Goal: Task Accomplishment & Management: Complete application form

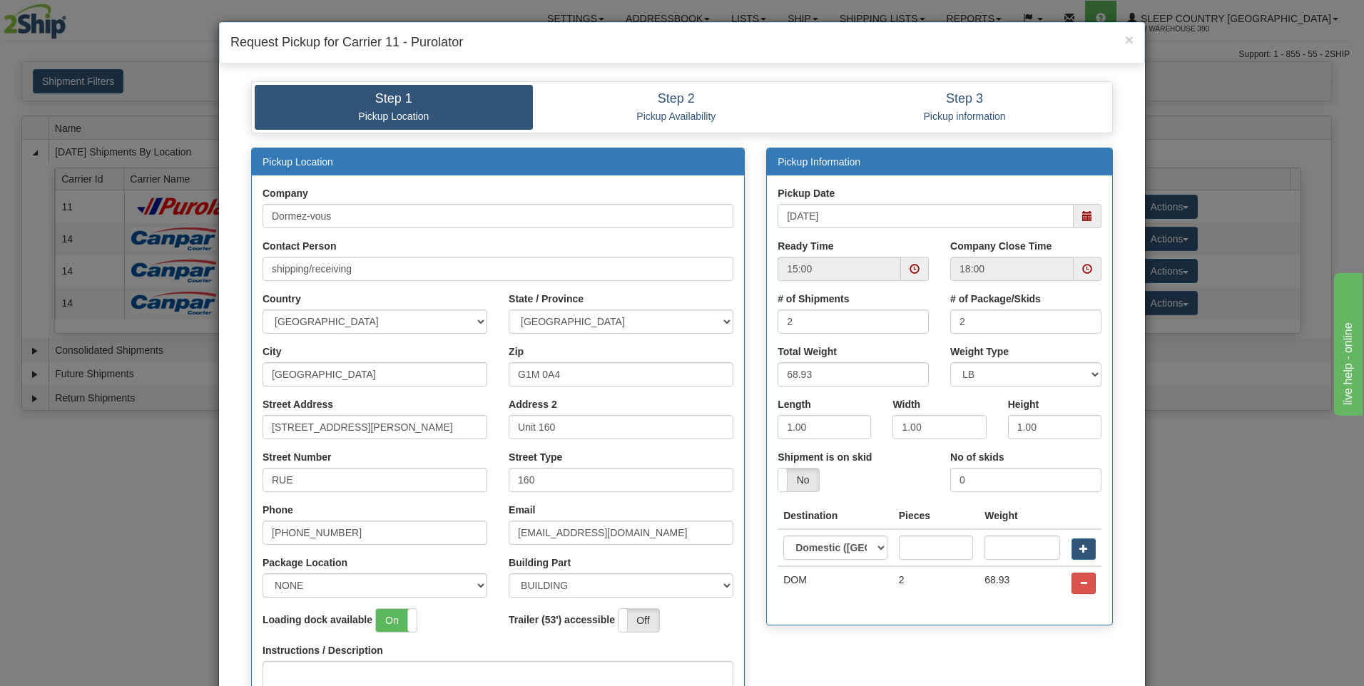
scroll to position [9, 0]
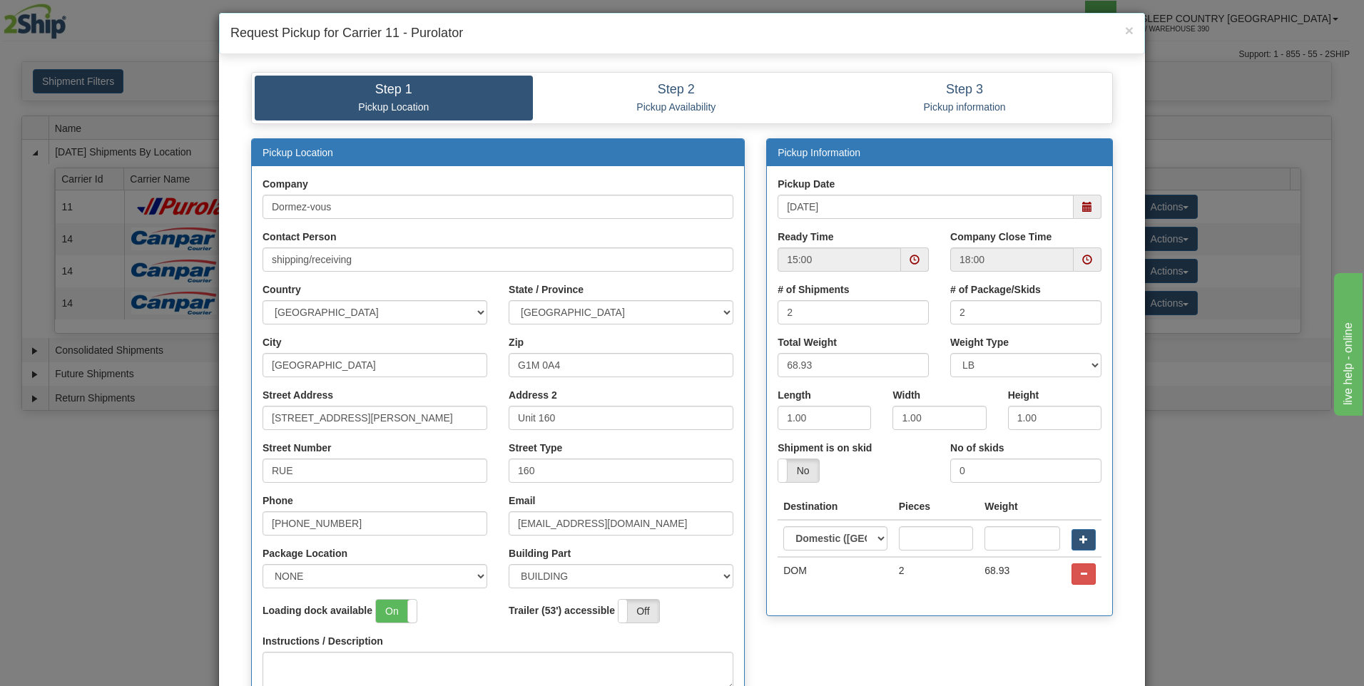
click at [1308, 41] on div "× Request Pickup for Carrier 11 - Purolator Step 1 Pickup Location Step 2 Picku…" at bounding box center [682, 343] width 1364 height 686
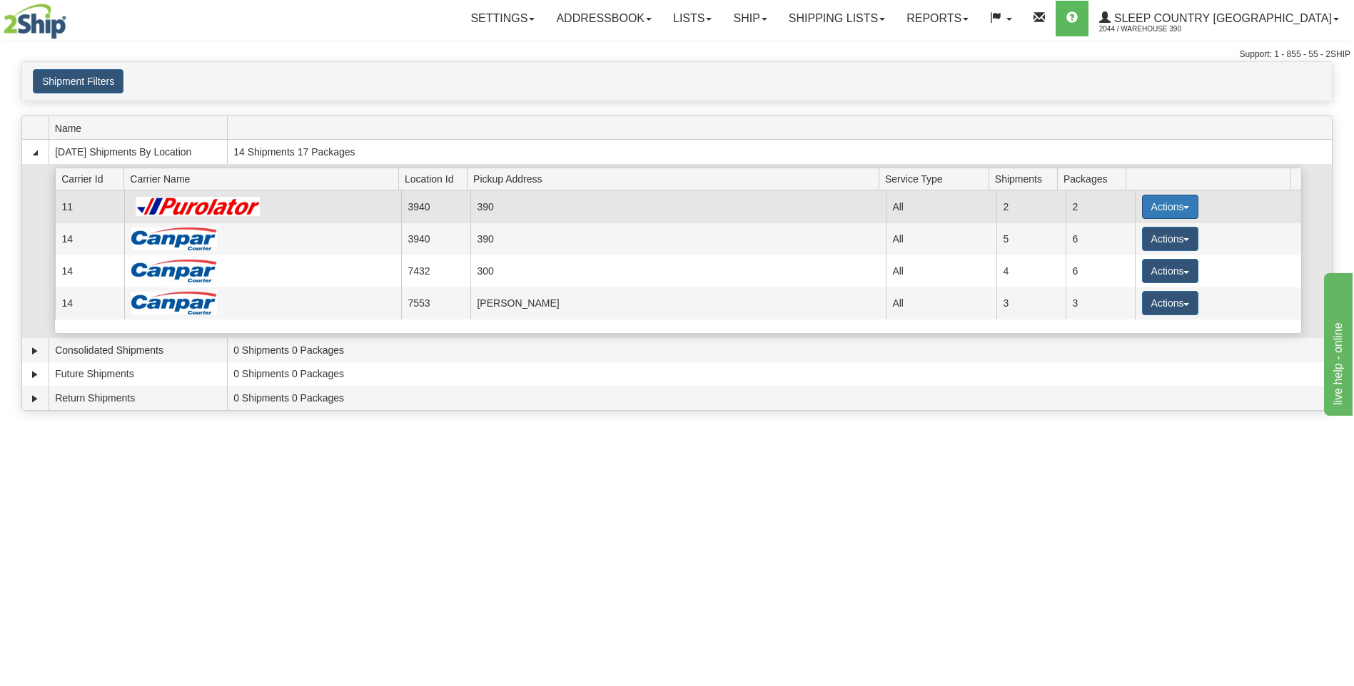
click at [1162, 204] on button "Actions" at bounding box center [1170, 207] width 57 height 24
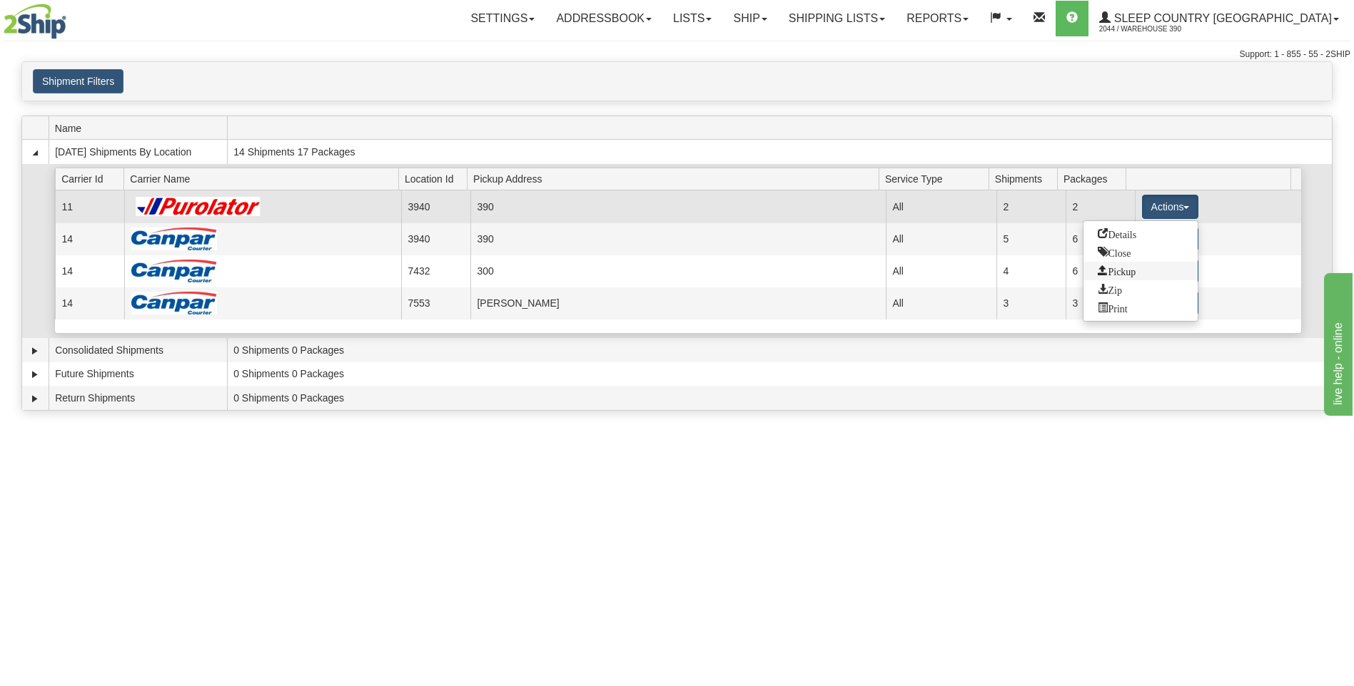
click at [1122, 272] on span "Pickup" at bounding box center [1116, 270] width 38 height 10
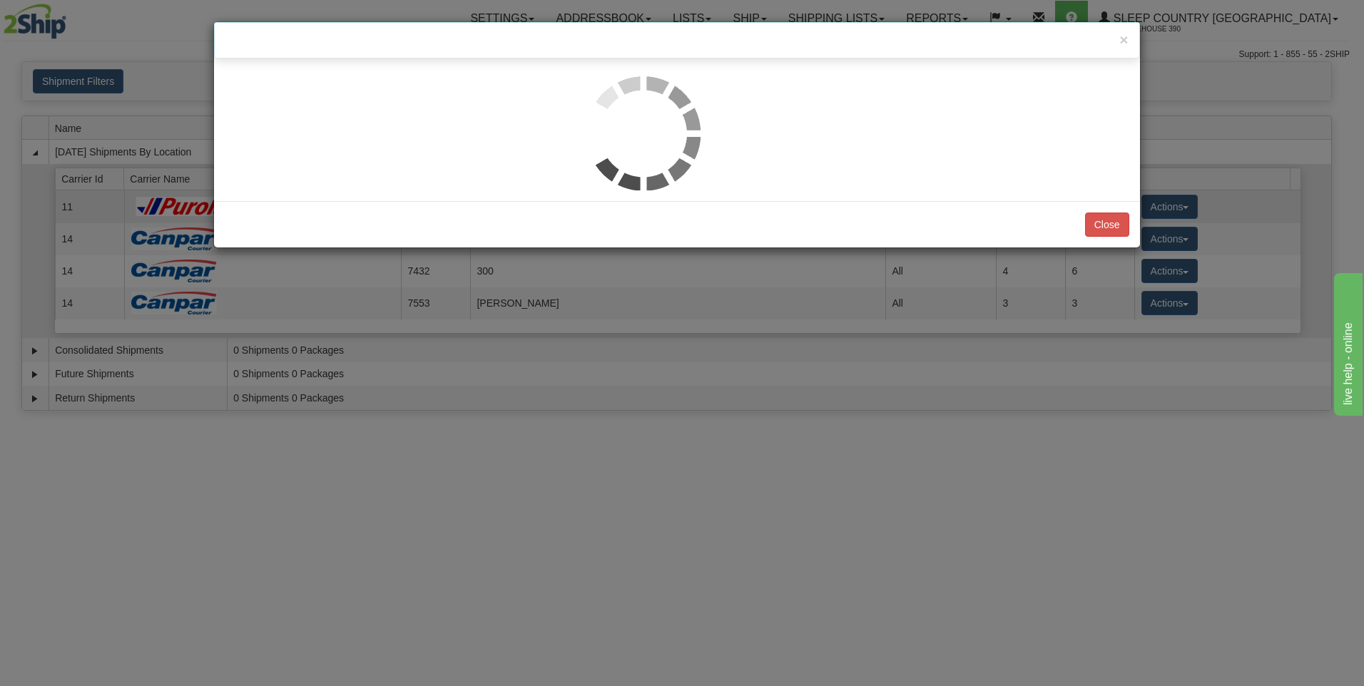
scroll to position [0, 0]
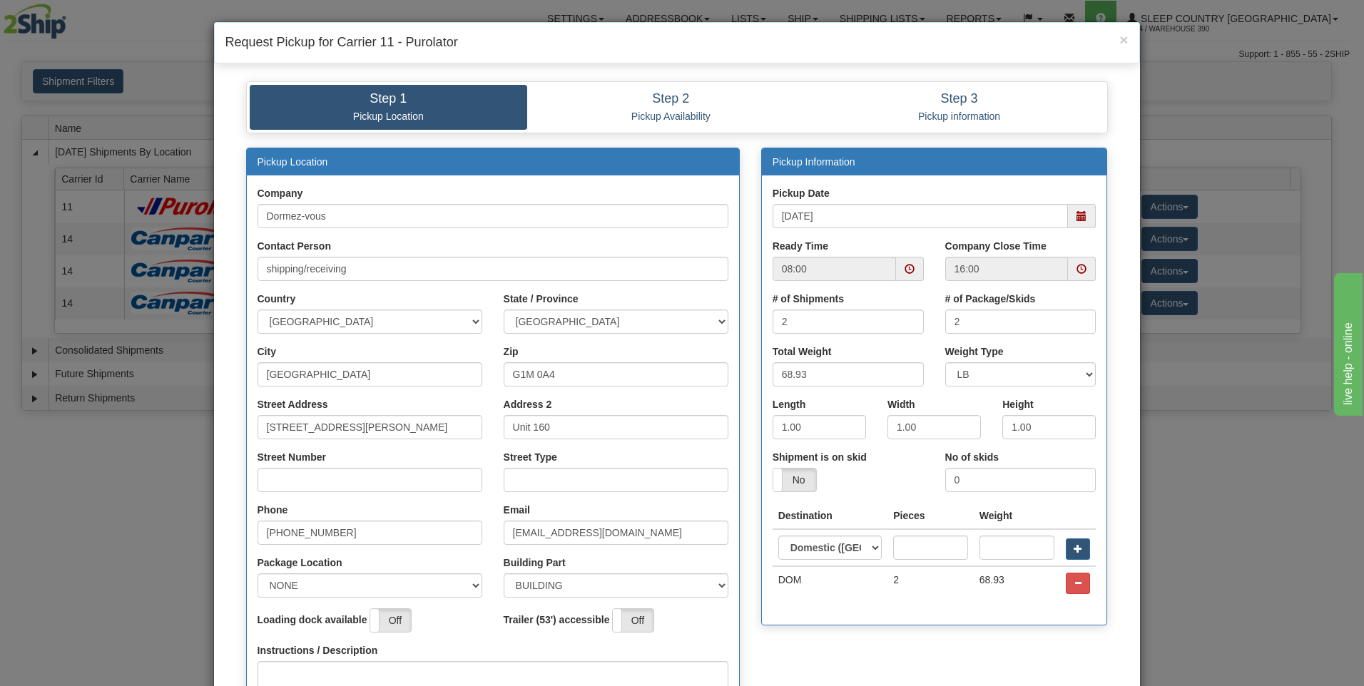
click at [905, 274] on span at bounding box center [910, 269] width 10 height 10
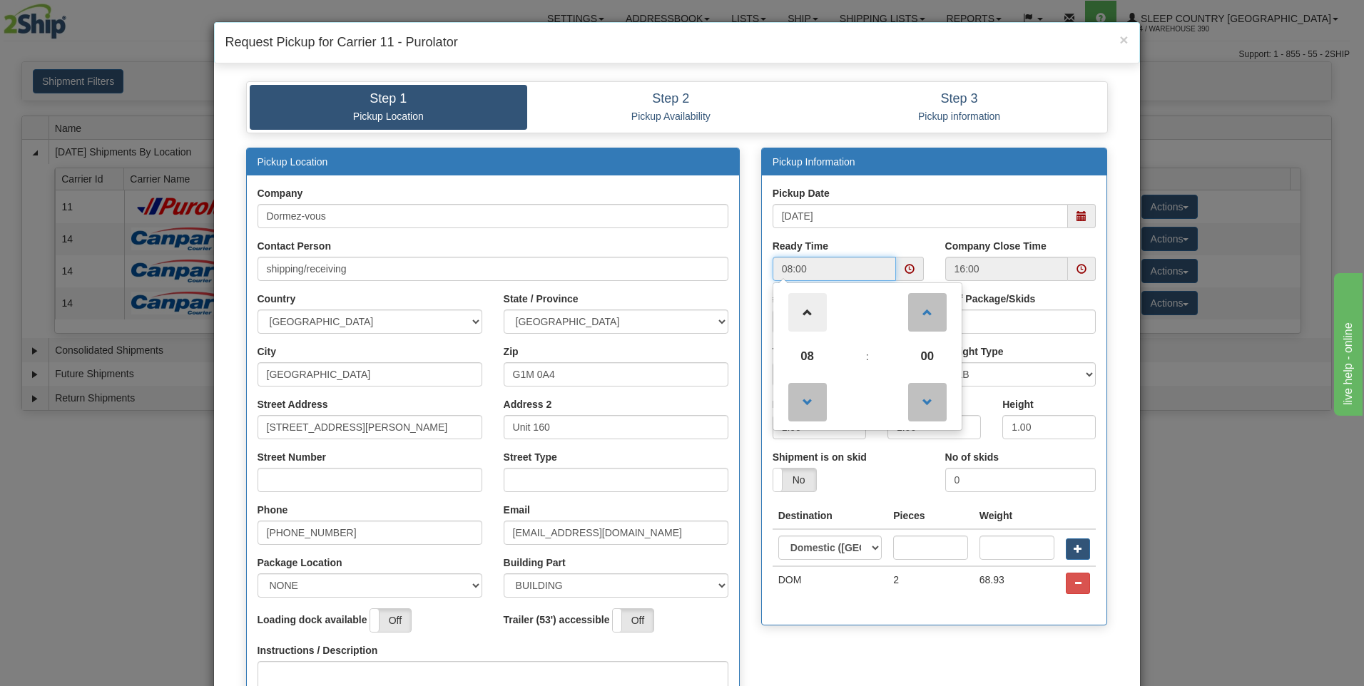
click at [813, 312] on span at bounding box center [807, 312] width 39 height 39
click at [812, 311] on span at bounding box center [807, 312] width 39 height 39
click at [812, 310] on span at bounding box center [807, 312] width 39 height 39
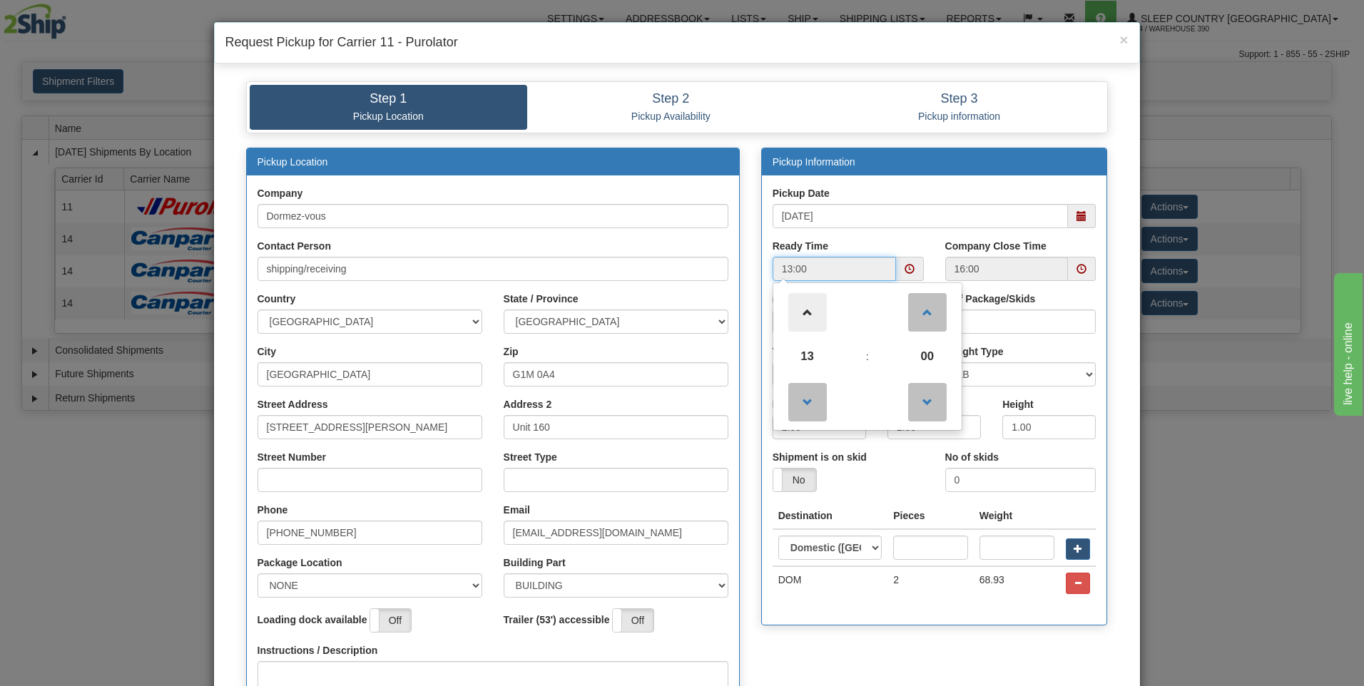
click at [812, 310] on span at bounding box center [807, 312] width 39 height 39
type input "14:00"
click at [1142, 427] on div "× Request Pickup for Carrier 11 - Purolator Step 1 Pickup Location Step 2 Picku…" at bounding box center [682, 343] width 1364 height 686
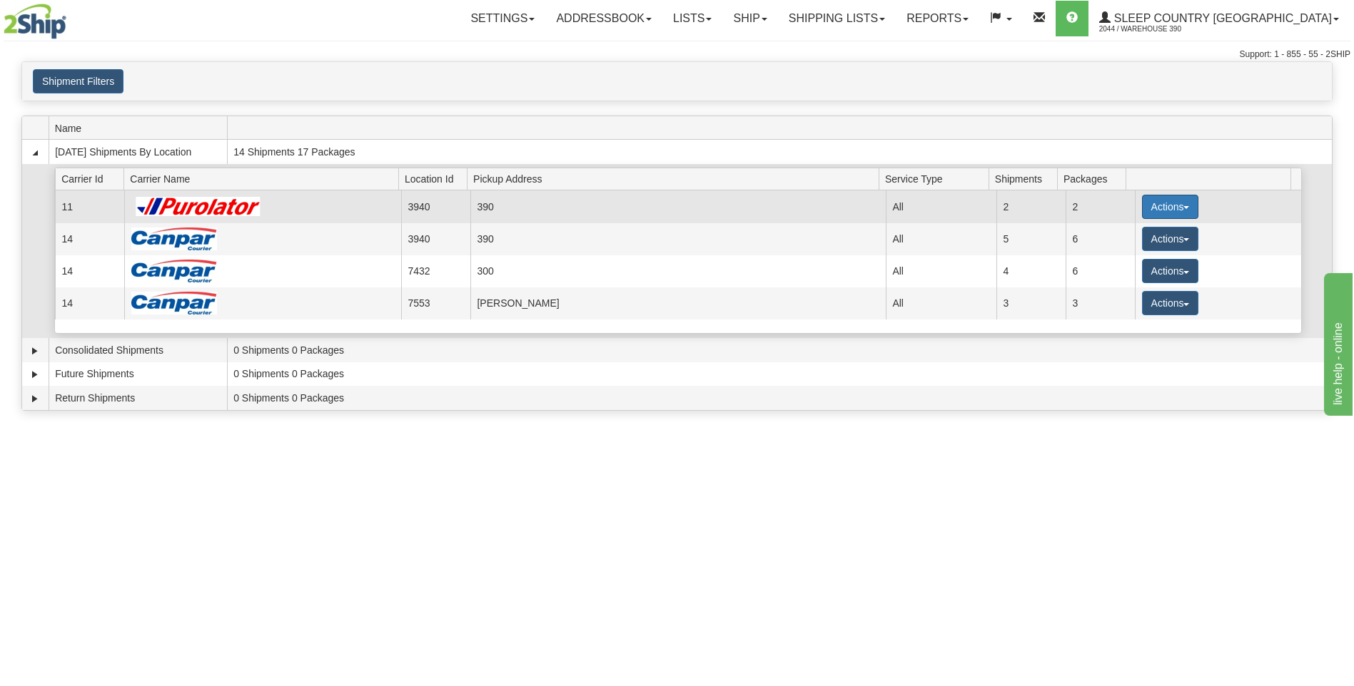
click at [1152, 209] on button "Actions" at bounding box center [1170, 207] width 57 height 24
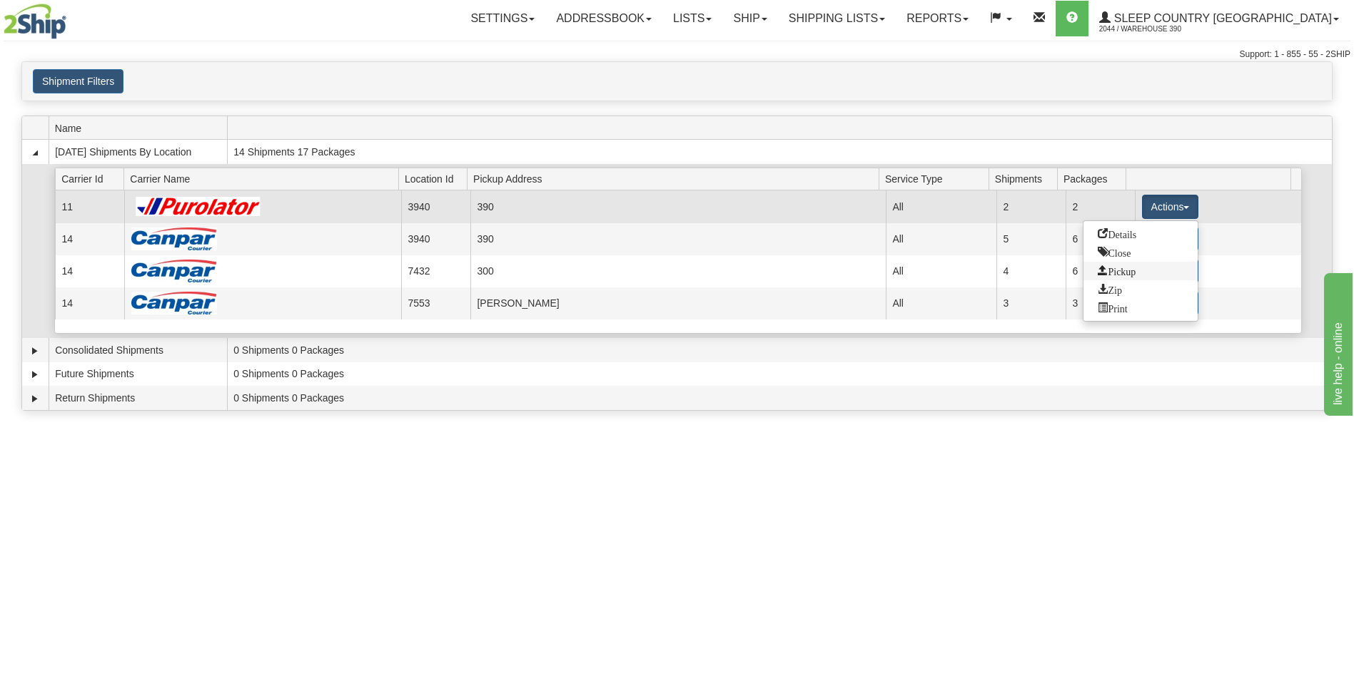
click at [1128, 270] on span "Pickup" at bounding box center [1116, 270] width 38 height 10
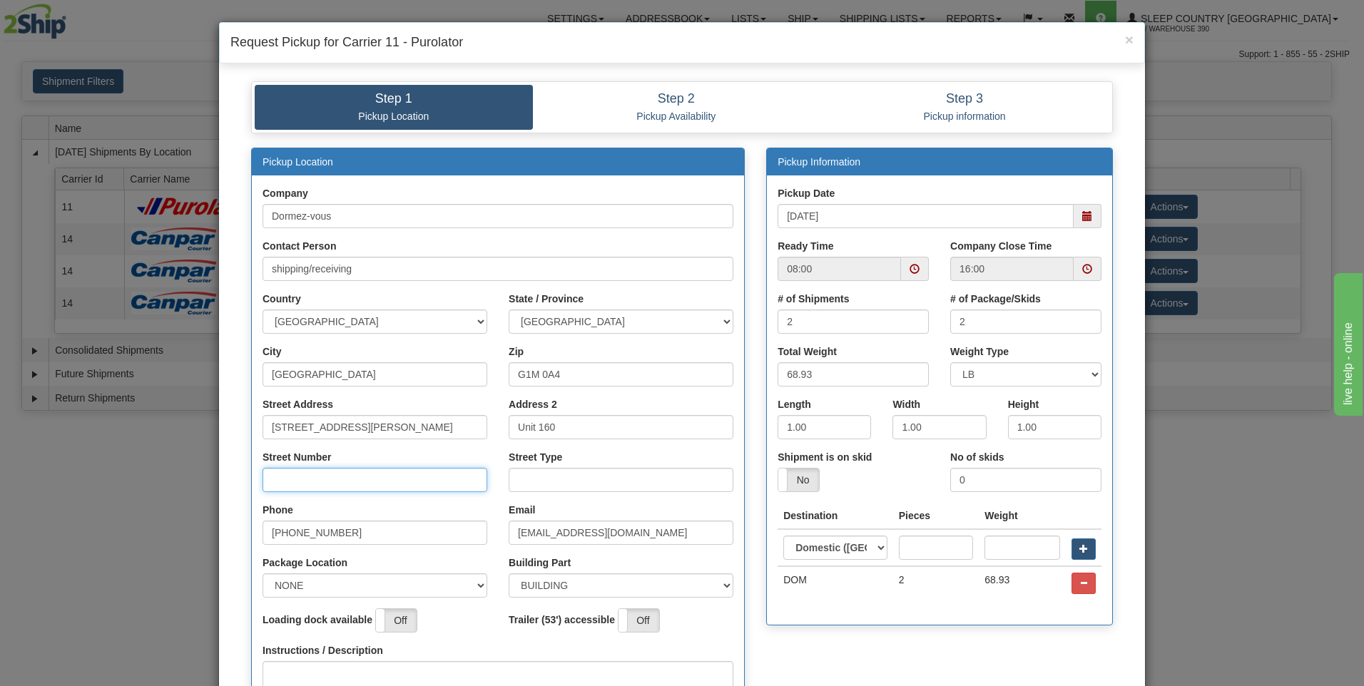
click at [415, 479] on input "Street Number" at bounding box center [375, 480] width 225 height 24
type input "160"
click at [538, 483] on input "Street Type" at bounding box center [621, 480] width 225 height 24
click at [910, 267] on span at bounding box center [915, 269] width 10 height 10
type input "rue"
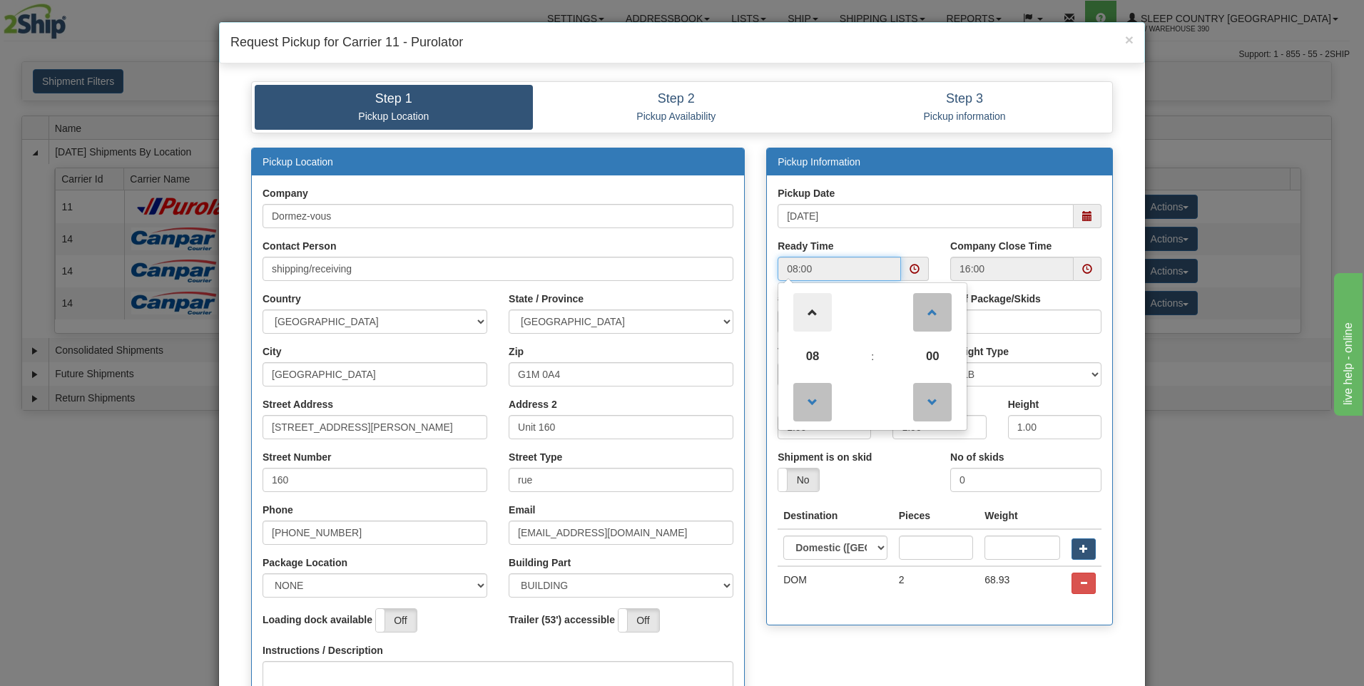
click at [816, 310] on span at bounding box center [812, 312] width 39 height 39
click at [816, 309] on span at bounding box center [812, 312] width 39 height 39
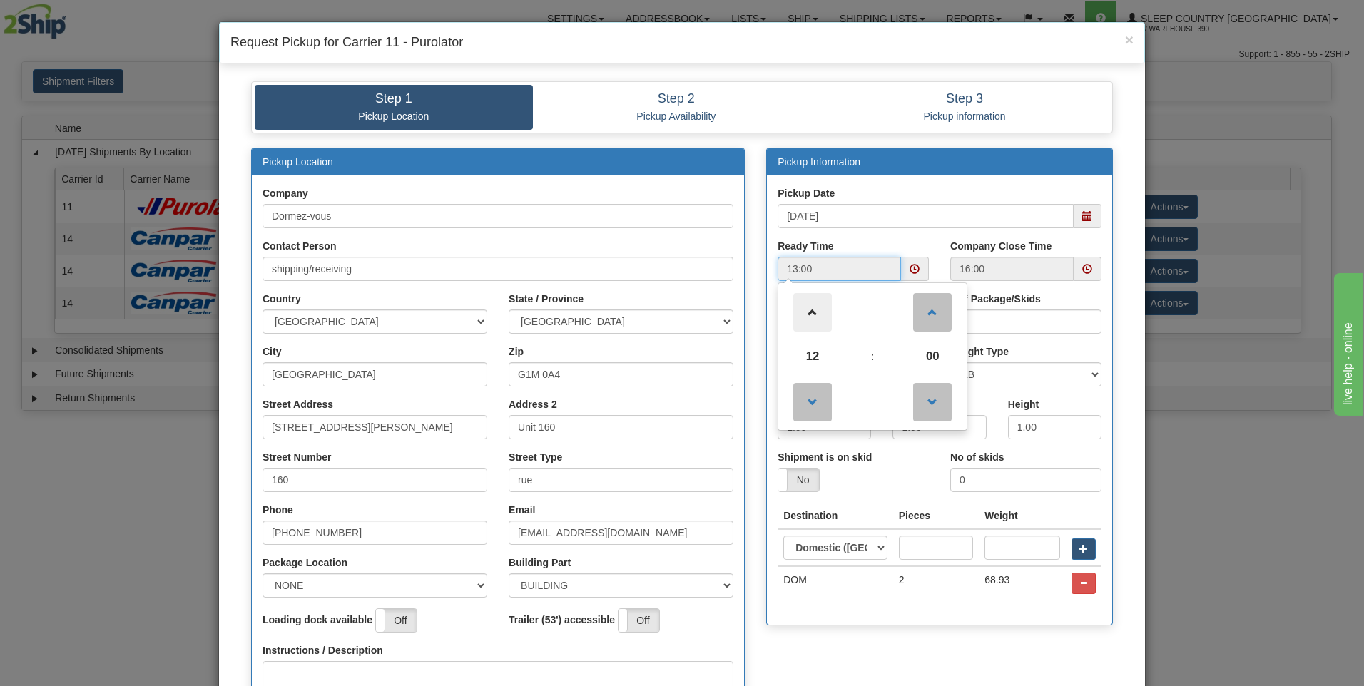
click at [816, 309] on span at bounding box center [812, 312] width 39 height 39
type input "15:00"
click at [881, 189] on div "Pickup Date [DATE]" at bounding box center [940, 207] width 324 height 42
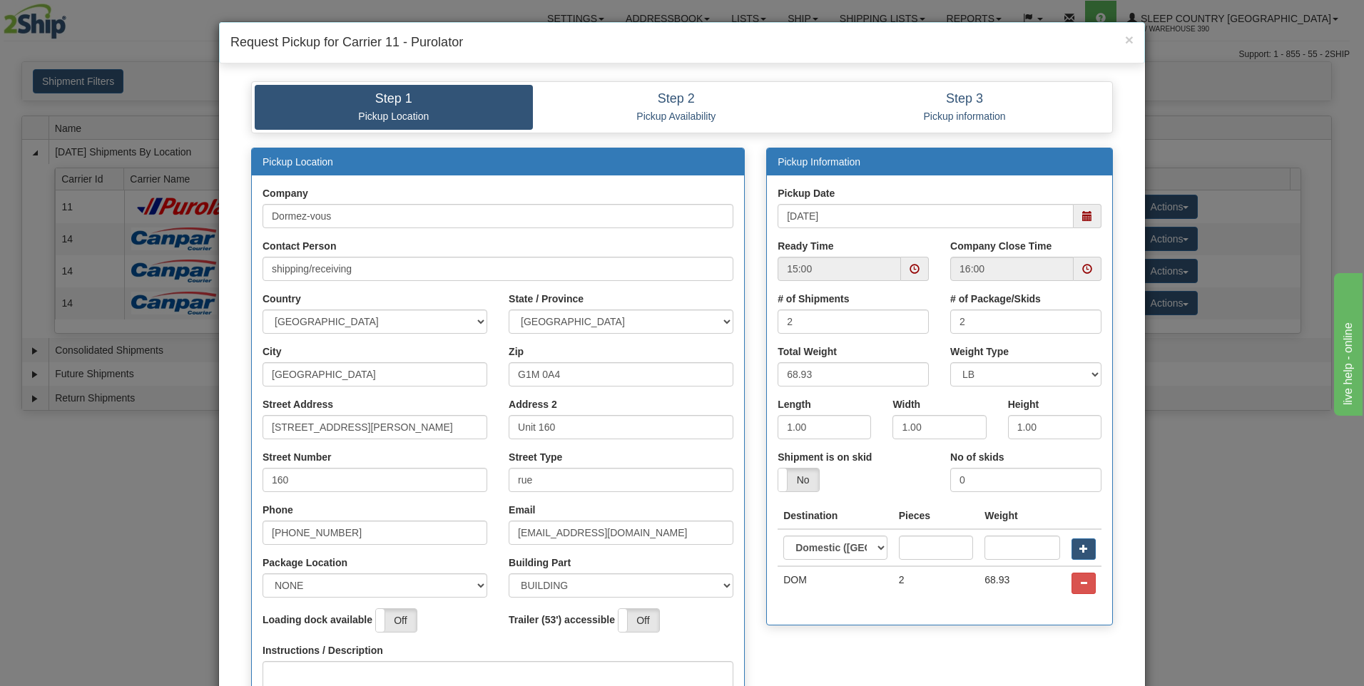
click at [1082, 265] on span at bounding box center [1087, 269] width 10 height 10
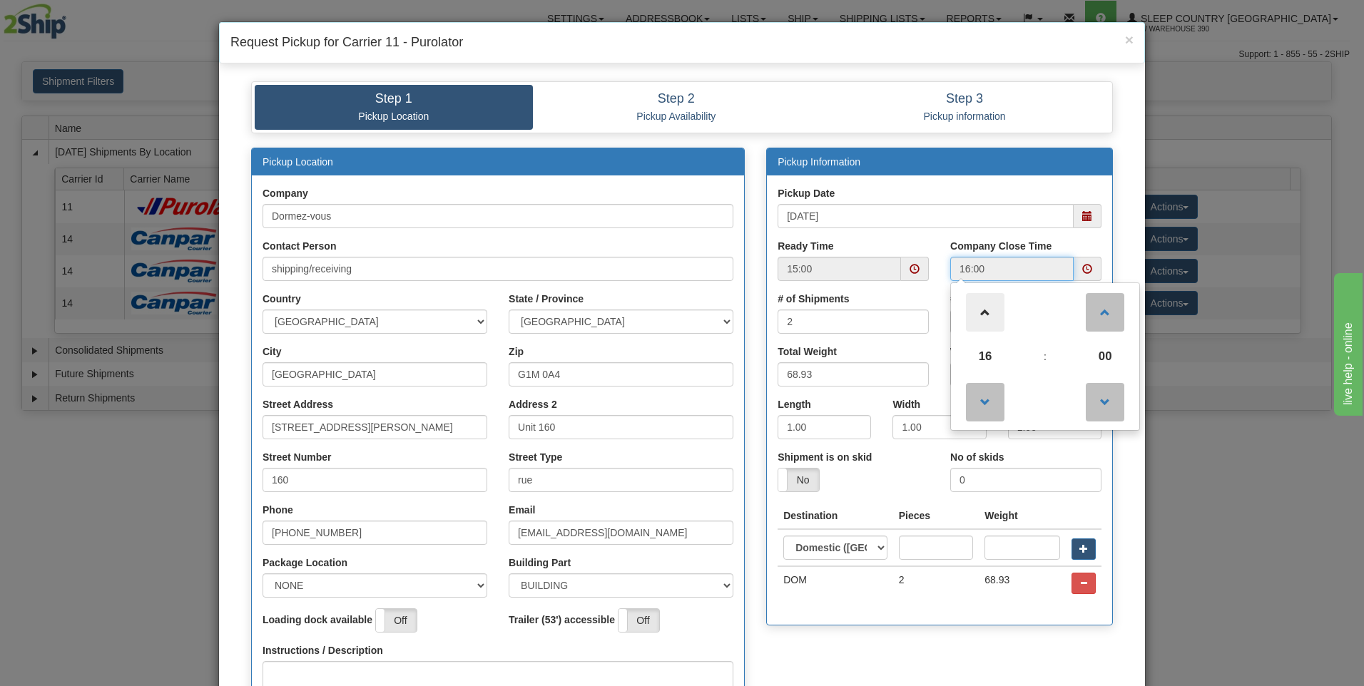
click at [978, 311] on span at bounding box center [985, 312] width 39 height 39
type input "17:00"
click at [911, 191] on div "Pickup Date [DATE]" at bounding box center [940, 207] width 324 height 42
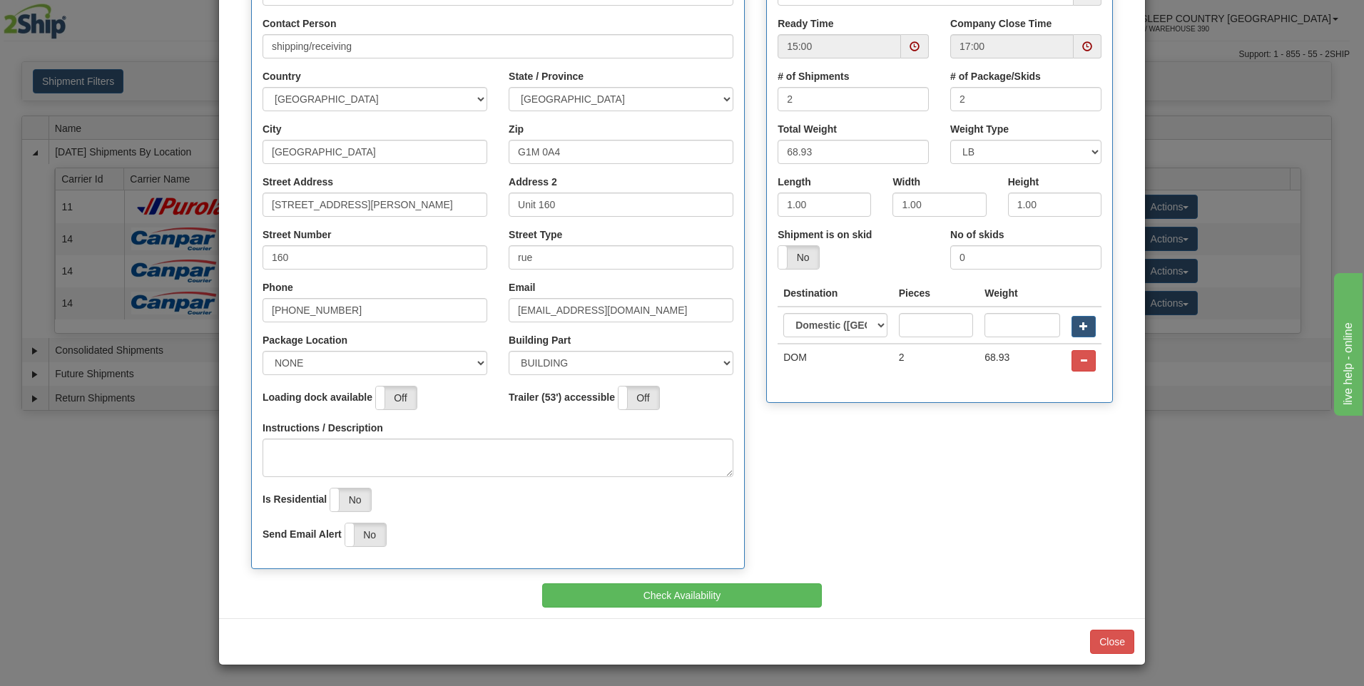
scroll to position [223, 0]
click at [679, 589] on button "Check Availability" at bounding box center [682, 595] width 280 height 24
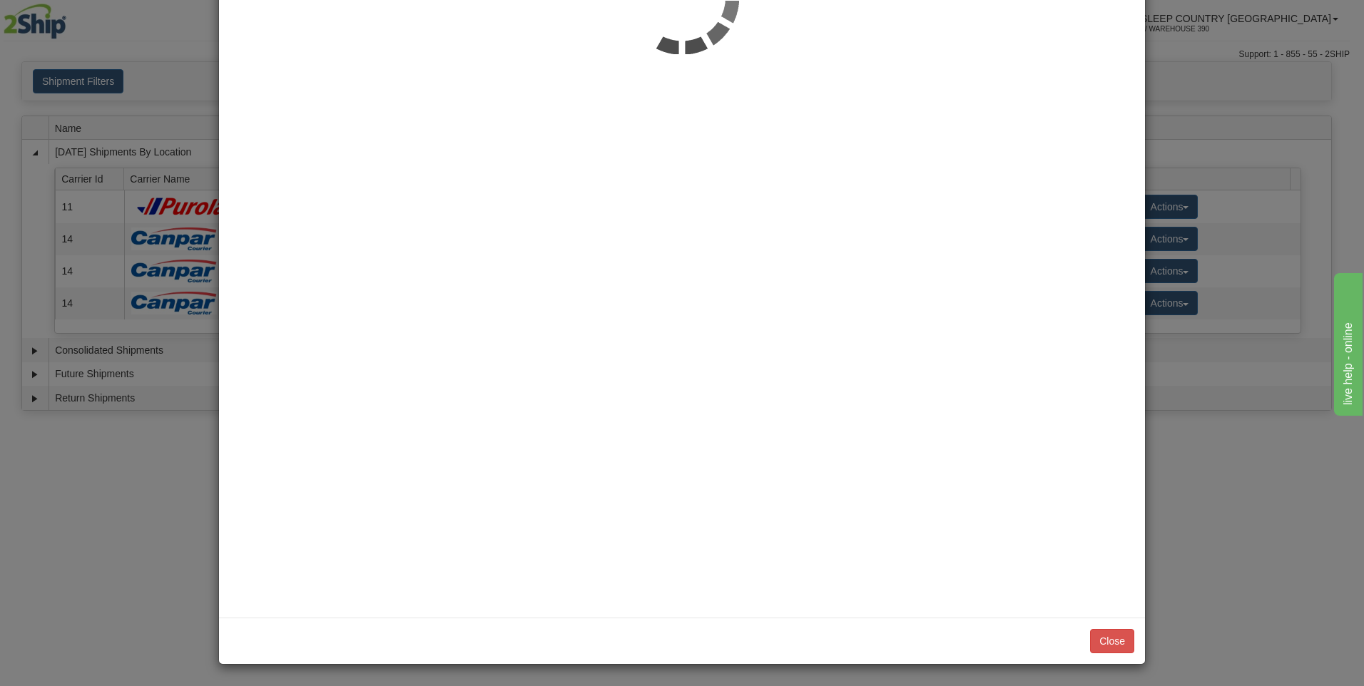
scroll to position [0, 0]
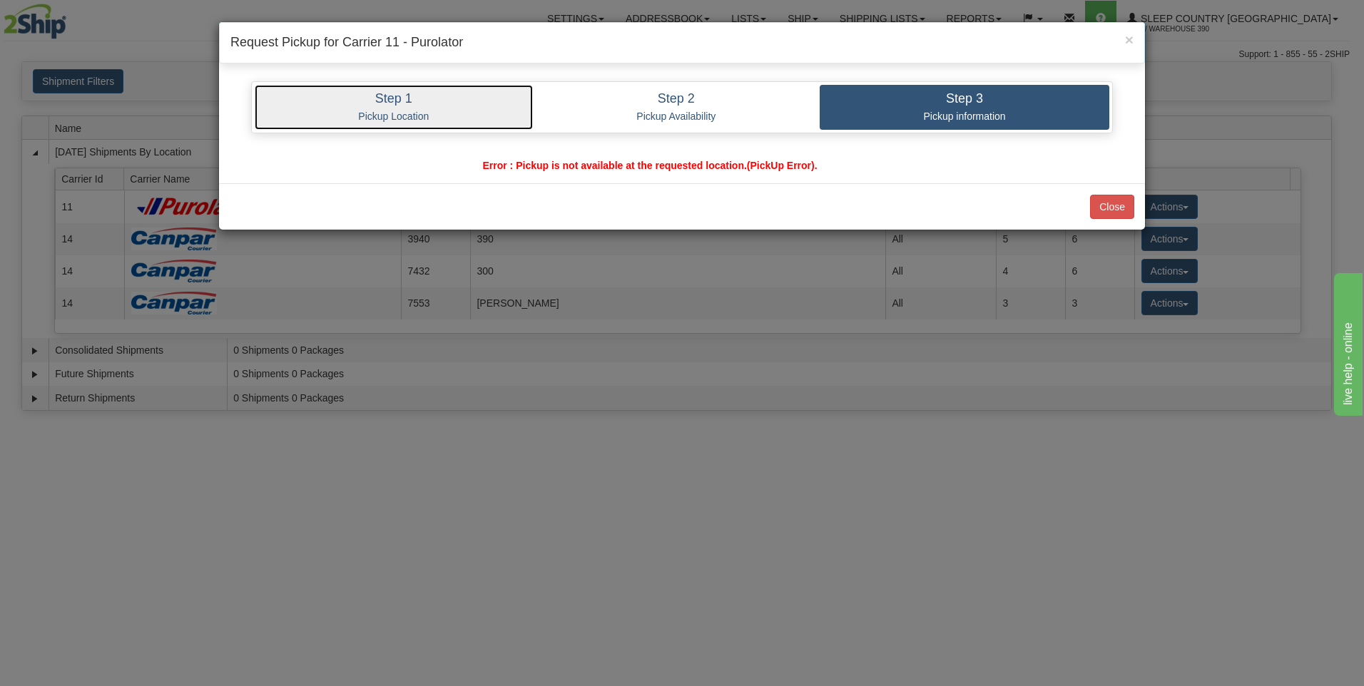
click at [430, 113] on p "Pickup Location" at bounding box center [393, 116] width 257 height 13
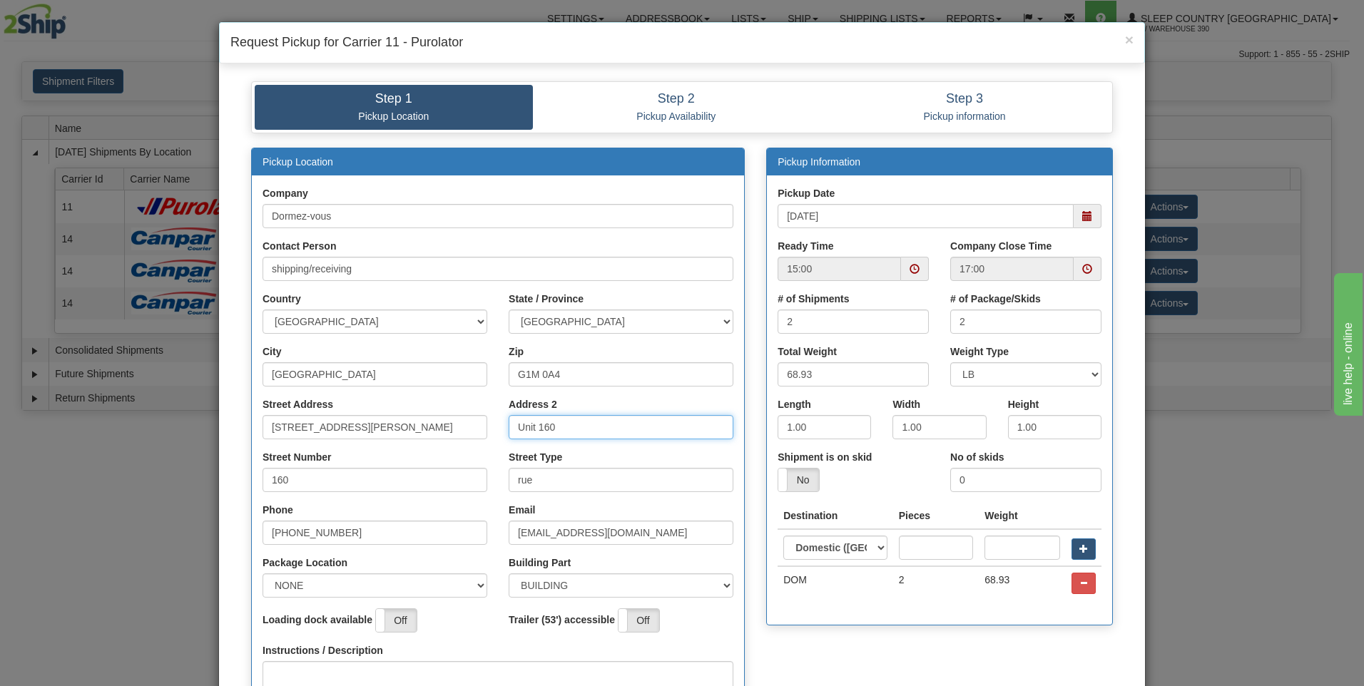
drag, startPoint x: 530, startPoint y: 429, endPoint x: 506, endPoint y: 435, distance: 25.1
click at [509, 435] on input "Unit 160" at bounding box center [621, 427] width 225 height 24
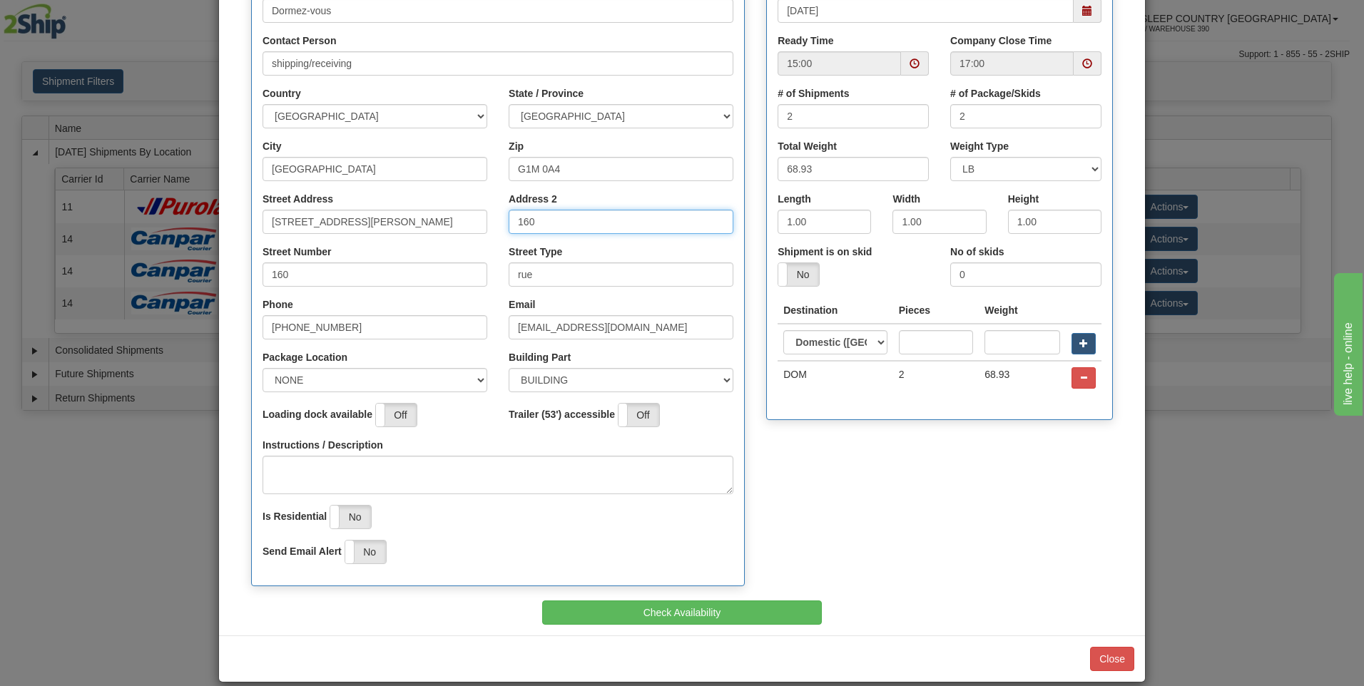
scroll to position [223, 0]
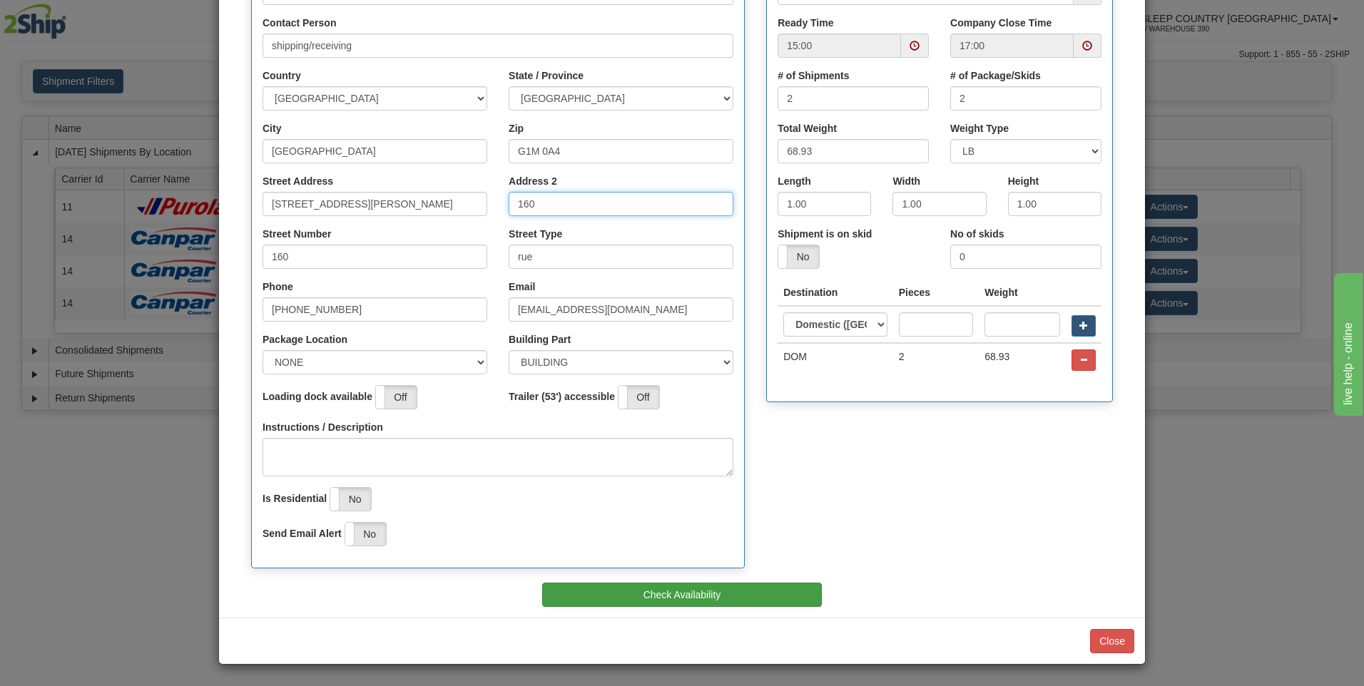
type input "160"
click at [768, 589] on button "Check Availability" at bounding box center [682, 595] width 280 height 24
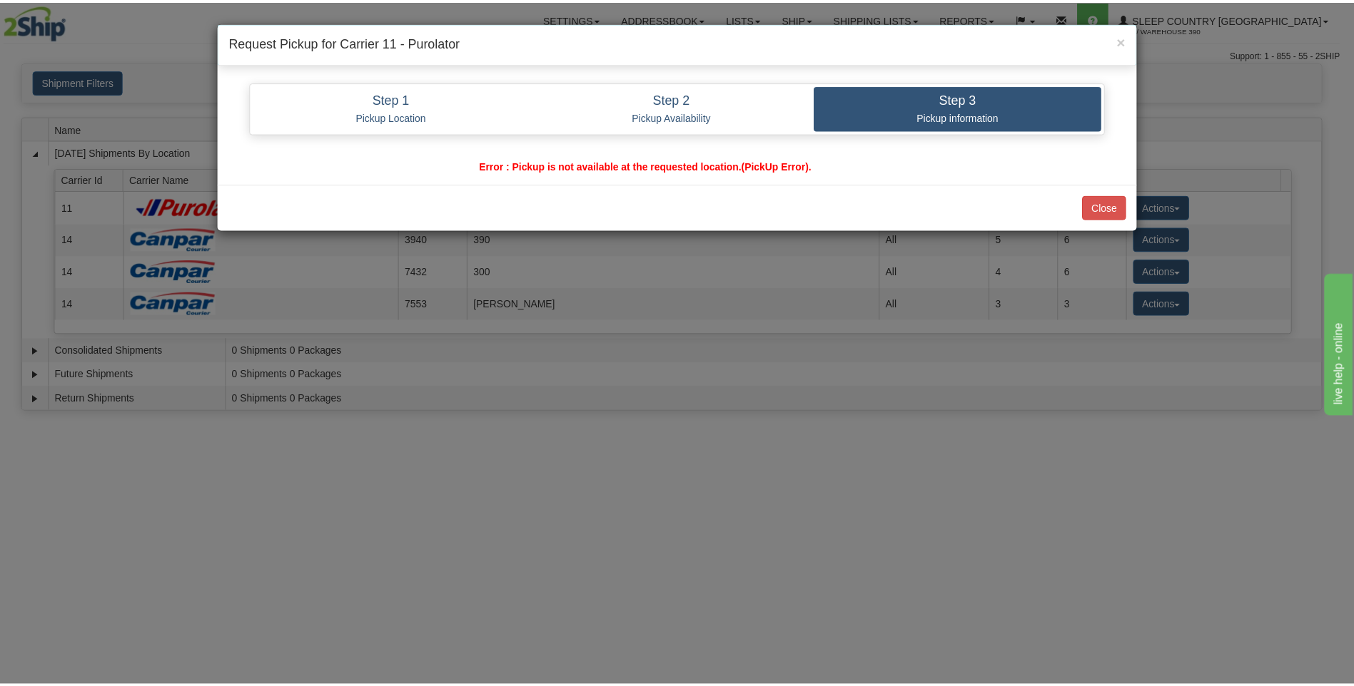
scroll to position [0, 0]
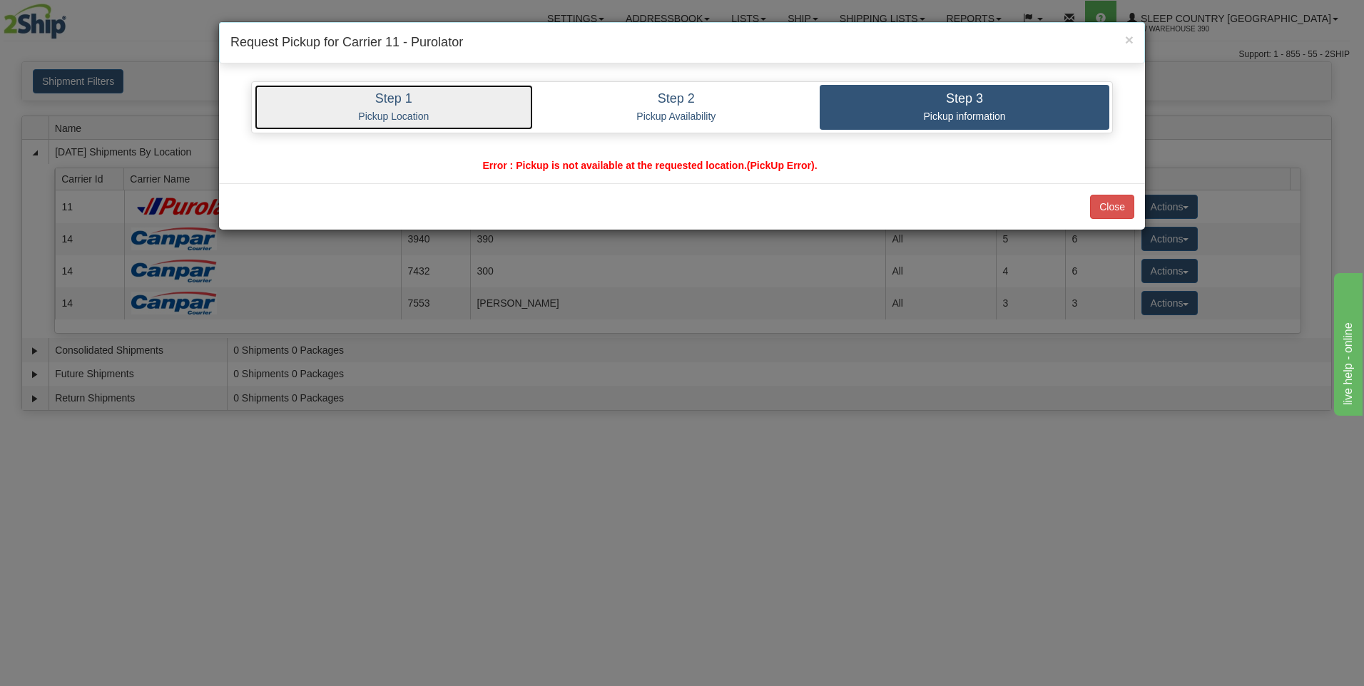
click at [471, 108] on link "Step 1 Pickup Location" at bounding box center [394, 107] width 278 height 45
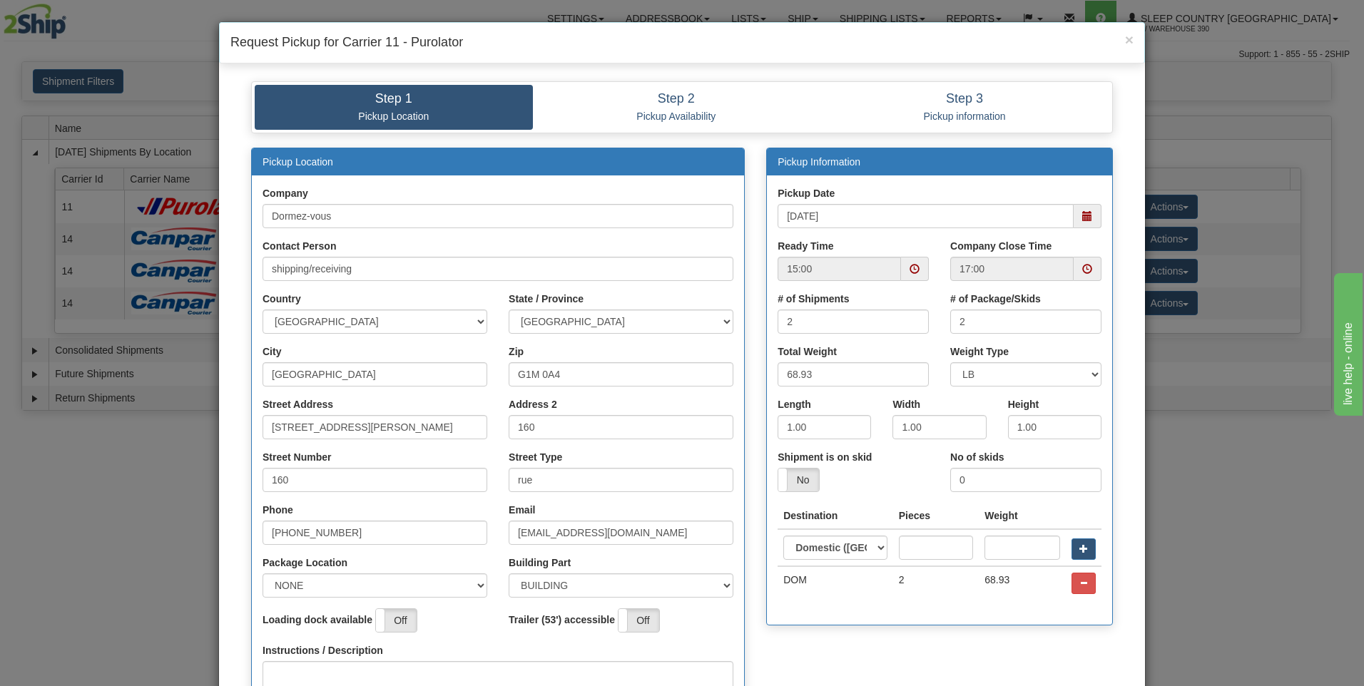
click at [1212, 480] on div "× Request Pickup for Carrier 11 - Purolator Step 1 Pickup Location Step 2 Picku…" at bounding box center [682, 343] width 1364 height 686
